Goal: Navigation & Orientation: Find specific page/section

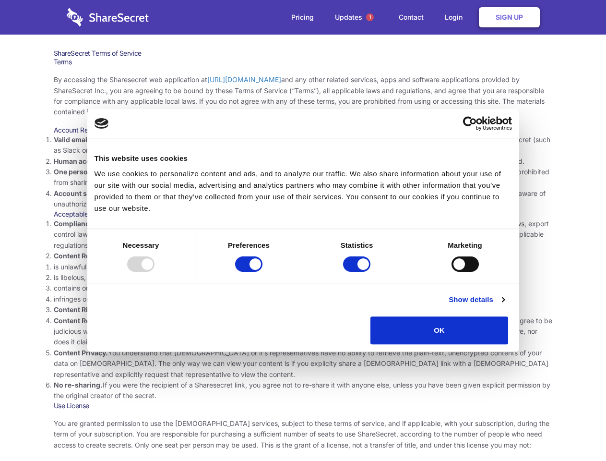
click at [303, 230] on li "Compliance with local laws and regulations. Your use of the Sharesecret must no…" at bounding box center [303, 234] width 499 height 32
click at [155, 272] on div at bounding box center [140, 263] width 27 height 15
click at [263, 272] on input "Preferences" at bounding box center [248, 263] width 27 height 15
checkbox input "false"
click at [358, 272] on input "Statistics" at bounding box center [356, 263] width 27 height 15
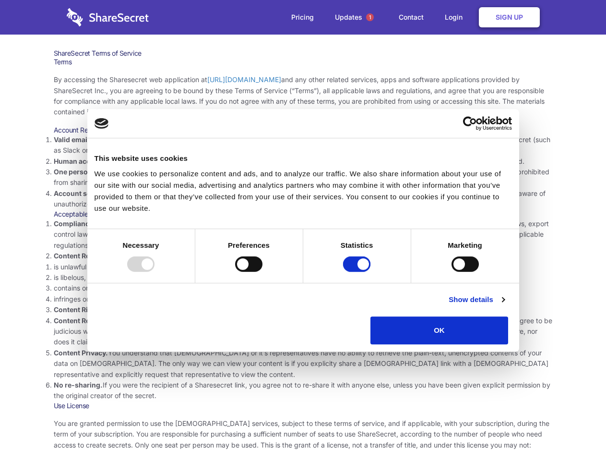
checkbox input "false"
click at [452, 272] on input "Marketing" at bounding box center [465, 263] width 27 height 15
checkbox input "true"
click at [505, 305] on link "Show details" at bounding box center [477, 300] width 56 height 12
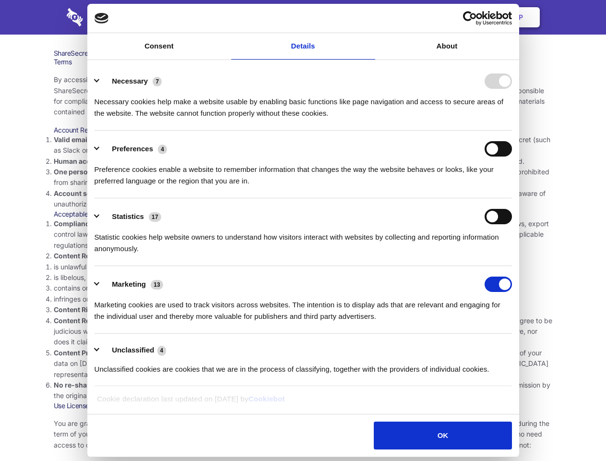
click at [517, 348] on ul "Necessary 7 Necessary cookies help make a website usable by enabling basic func…" at bounding box center [303, 225] width 427 height 324
click at [370, 17] on span "1" at bounding box center [370, 17] width 8 height 8
